Goal: Information Seeking & Learning: Learn about a topic

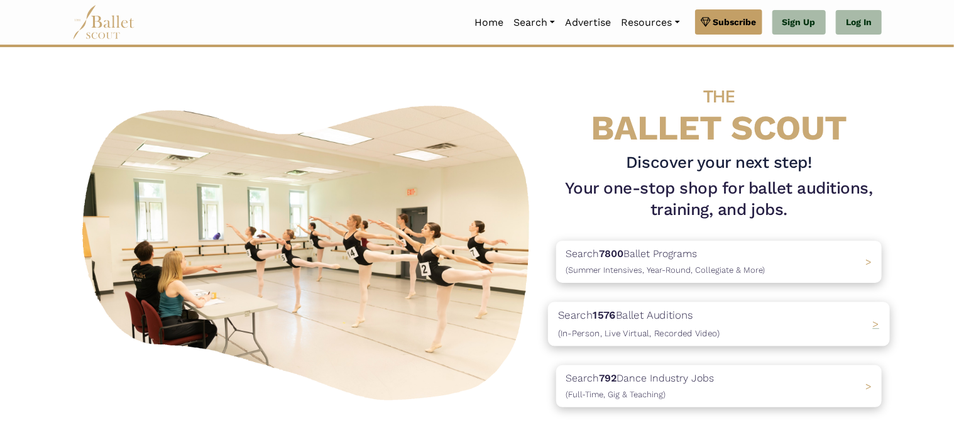
click at [617, 335] on span "(In-Person, Live Virtual, Recorded Video)" at bounding box center [639, 333] width 162 height 10
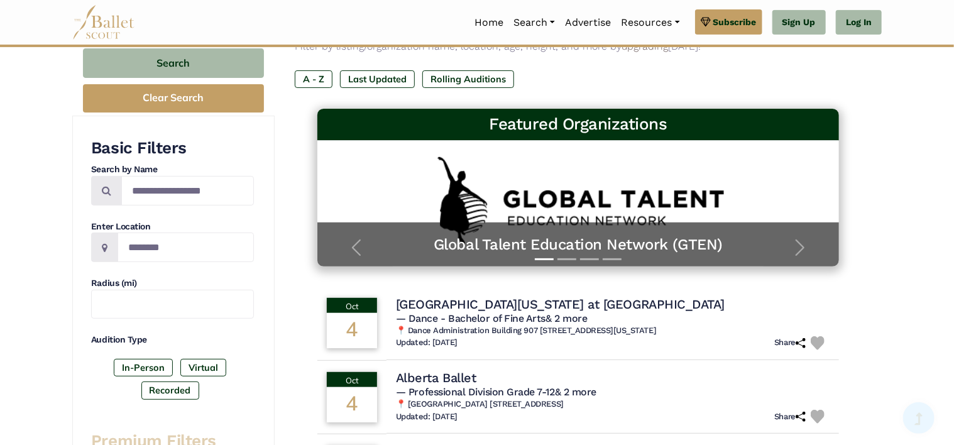
scroll to position [140, 0]
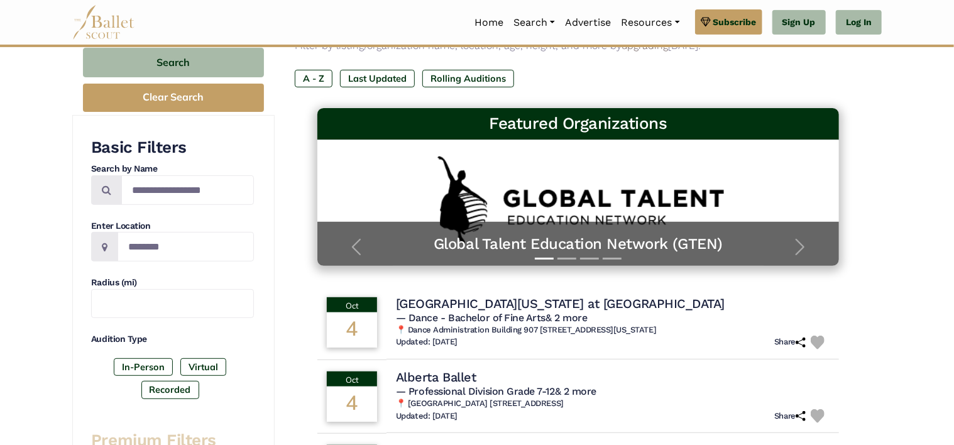
click at [194, 264] on div "Basic Filters Search by Name Enter Location Radius (mi) Audition Type In-Person…" at bounding box center [172, 270] width 163 height 267
click at [397, 83] on label "Last Updated" at bounding box center [377, 79] width 75 height 18
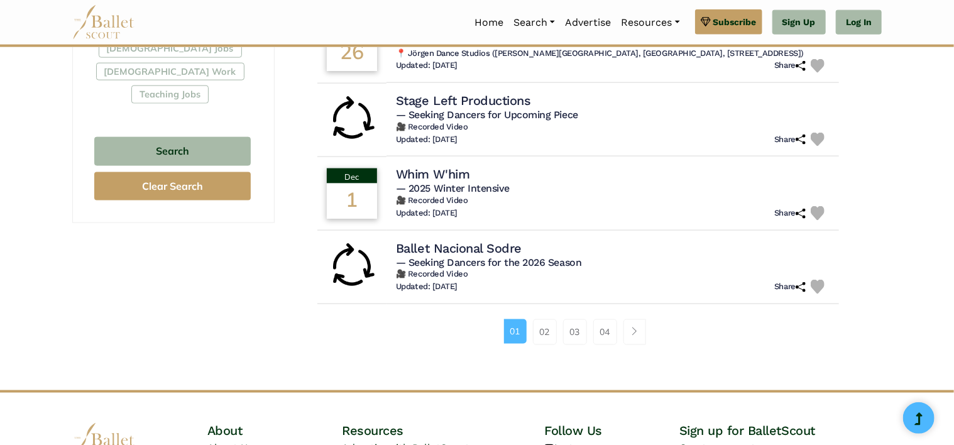
scroll to position [790, 0]
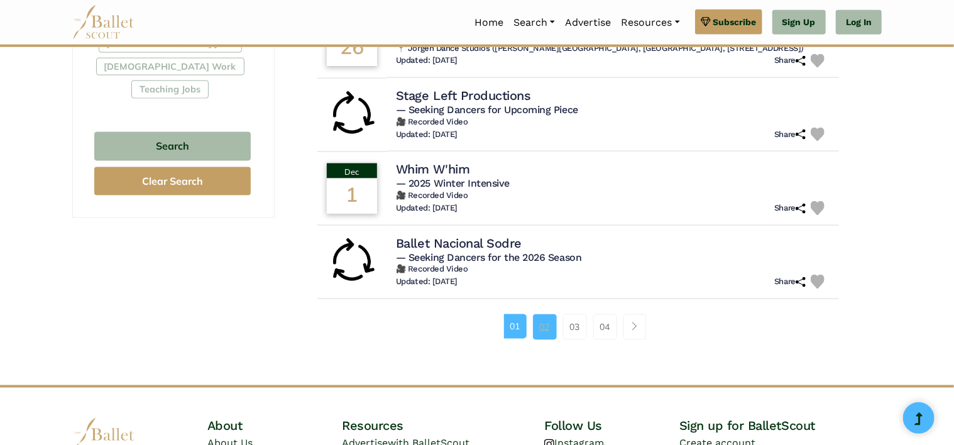
click at [548, 321] on link "02" at bounding box center [545, 326] width 24 height 25
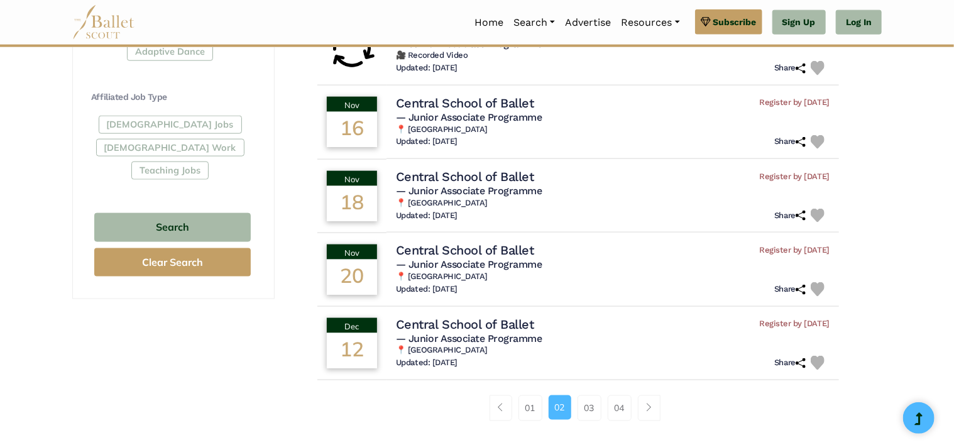
scroll to position [709, 0]
click at [581, 405] on link "03" at bounding box center [590, 407] width 24 height 25
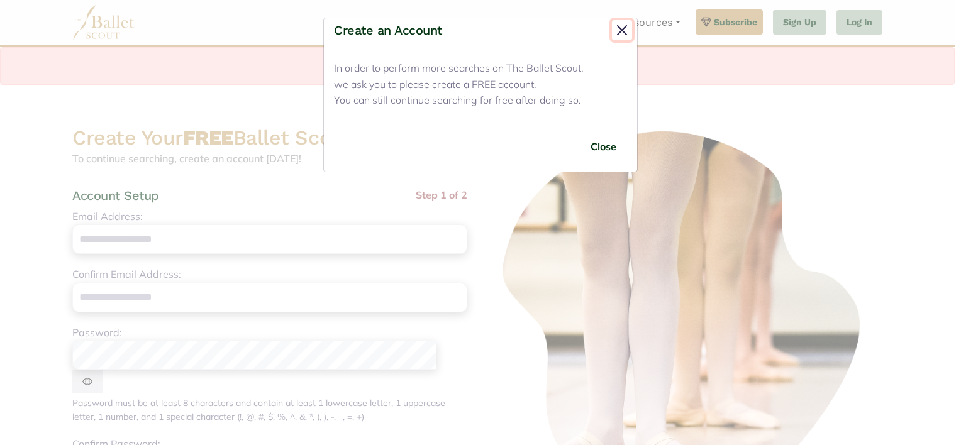
click at [613, 27] on button "Close" at bounding box center [622, 30] width 20 height 20
